Goal: Information Seeking & Learning: Learn about a topic

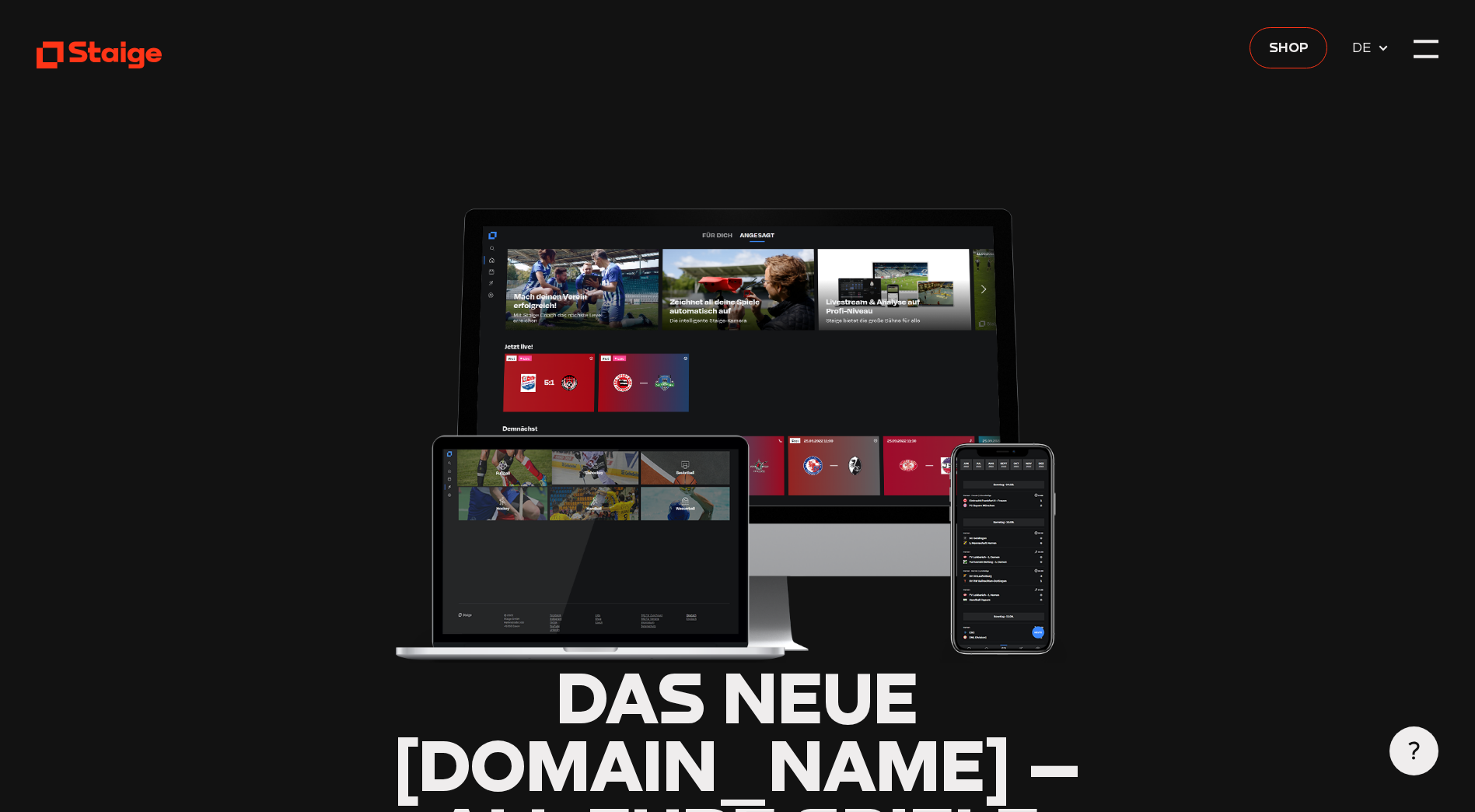
type input "0.8"
click at [1430, 49] on div at bounding box center [1426, 48] width 24 height 24
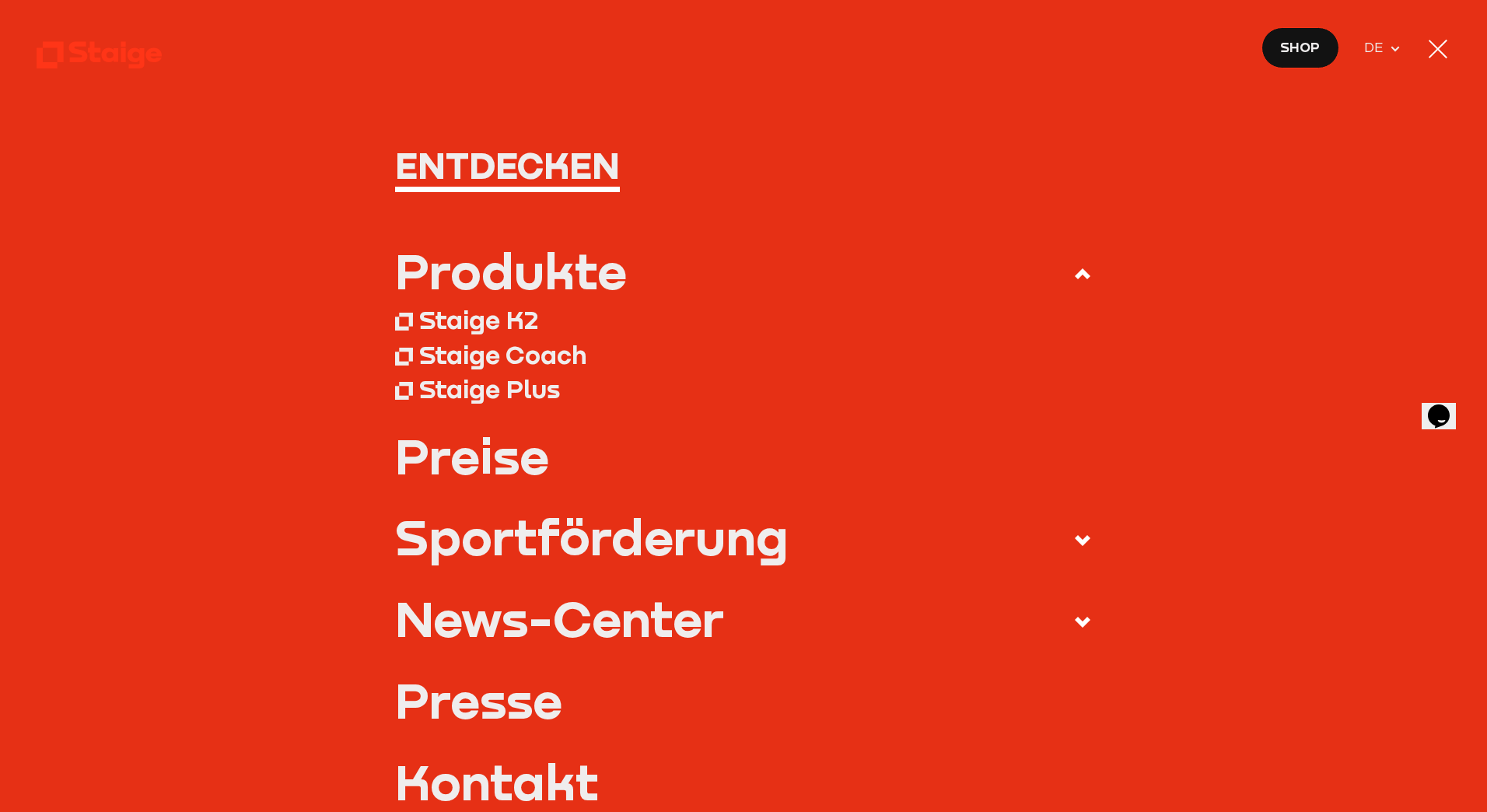
click at [488, 391] on div "Staige Plus" at bounding box center [490, 388] width 140 height 31
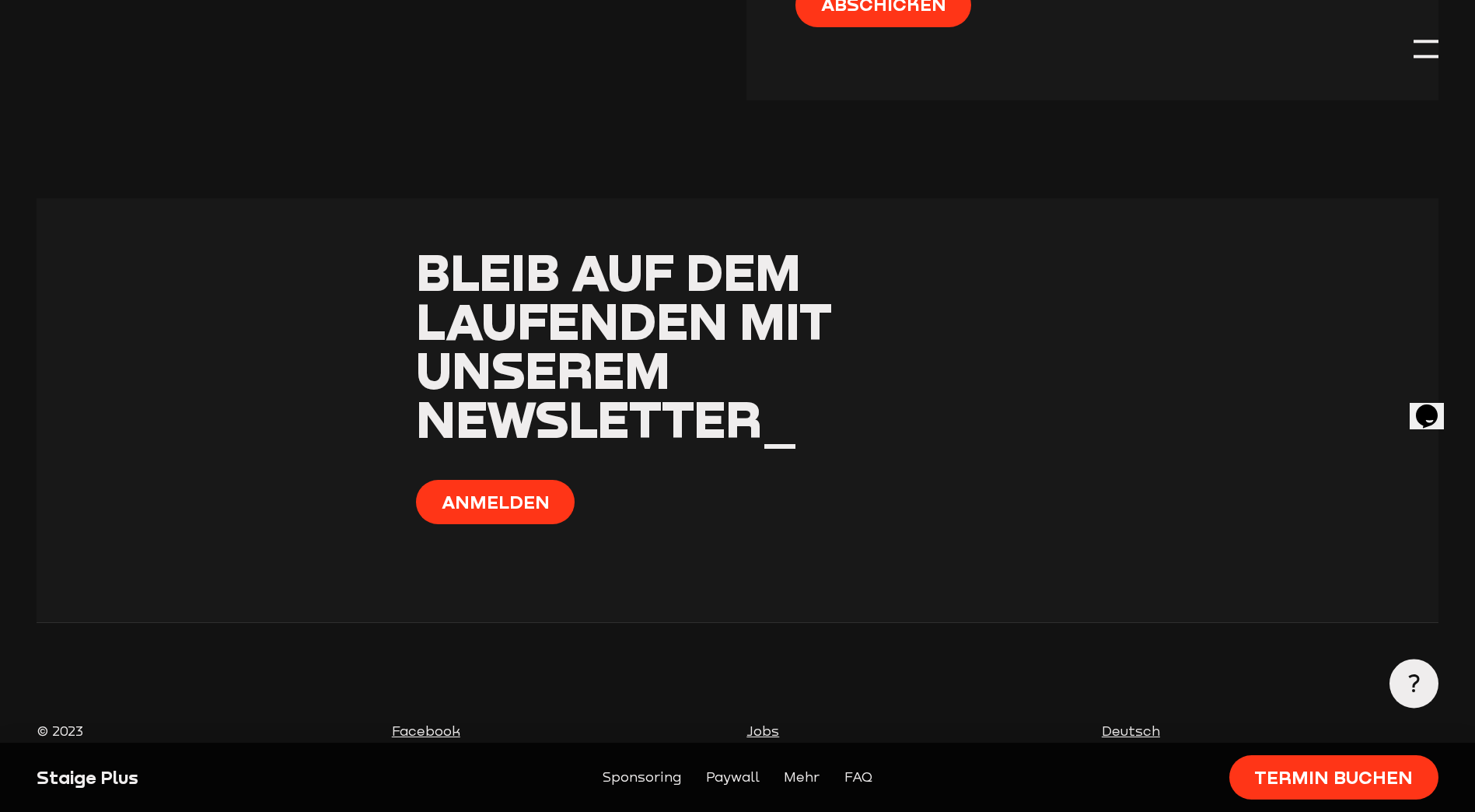
scroll to position [5239, 0]
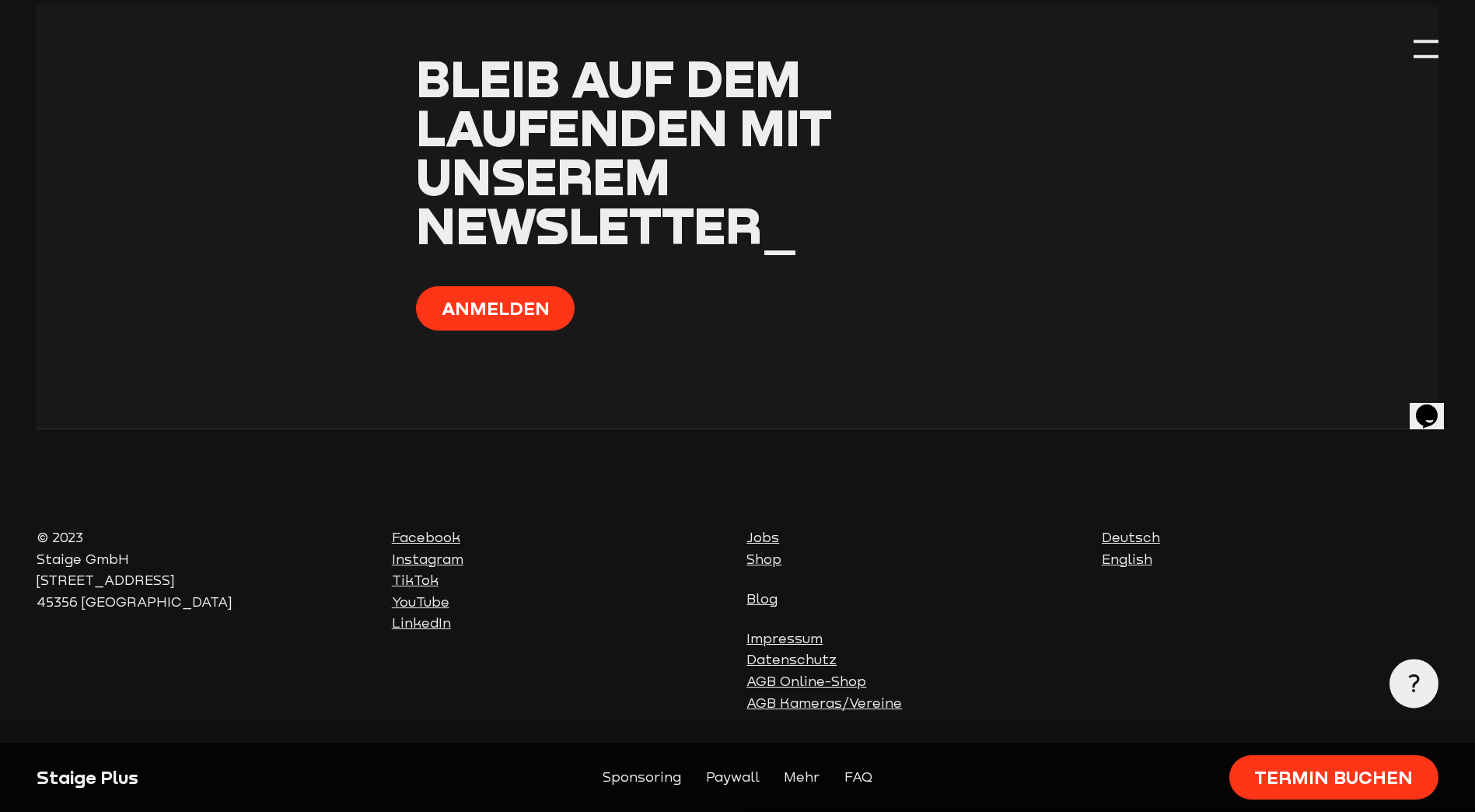
click at [732, 226] on span "Newsletter_" at bounding box center [607, 225] width 382 height 60
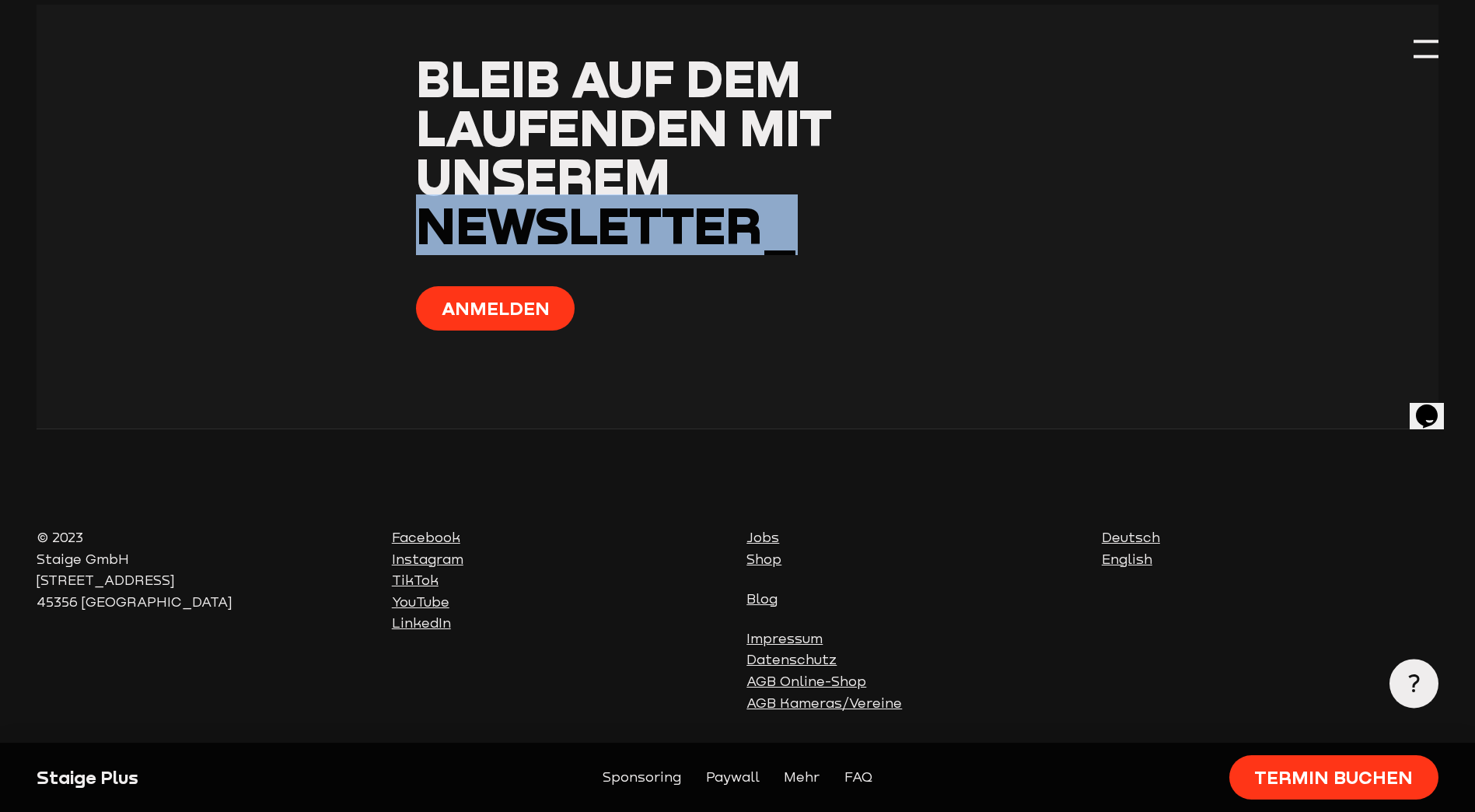
click at [732, 226] on span "Newsletter_" at bounding box center [607, 225] width 382 height 60
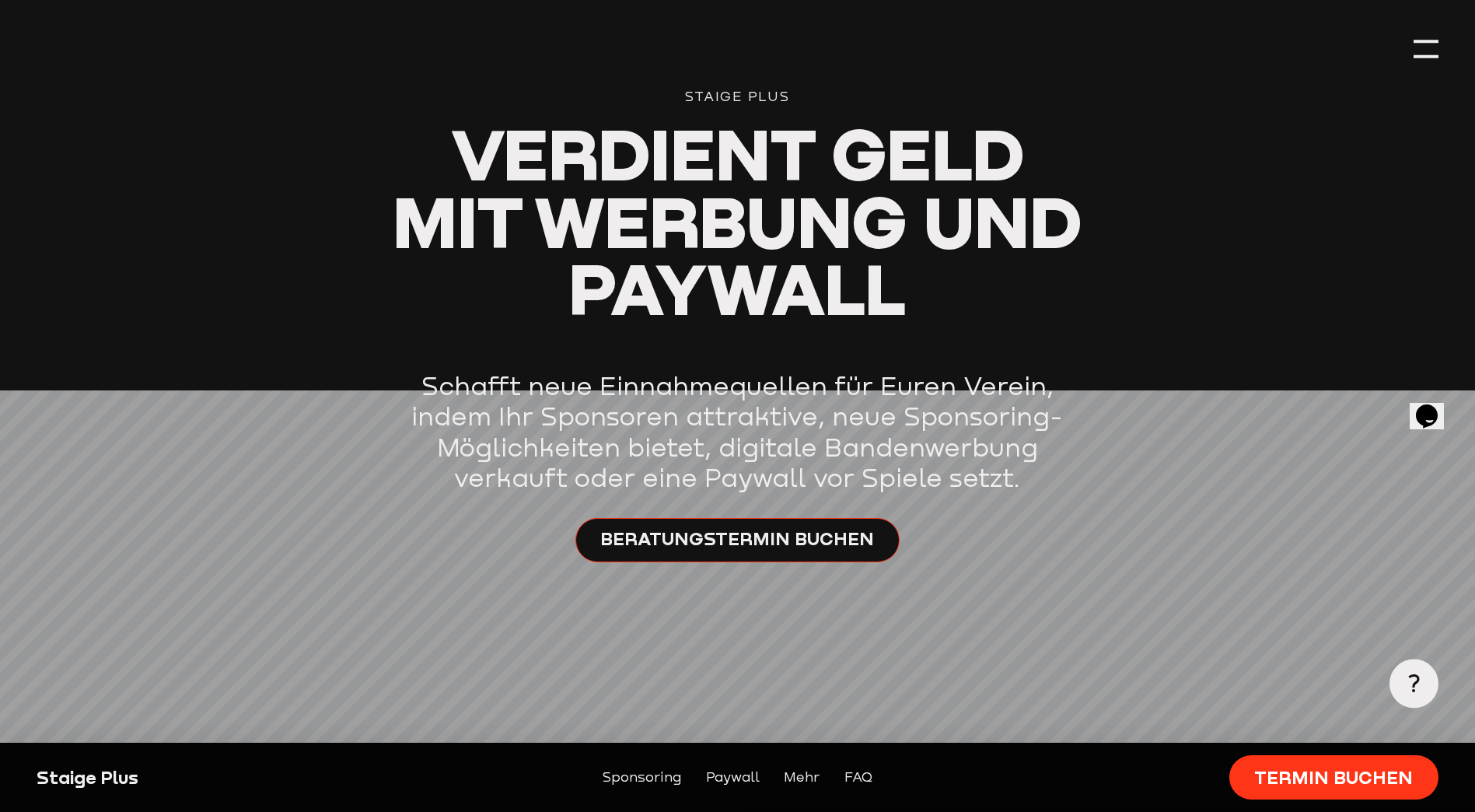
scroll to position [0, 0]
